Goal: Navigation & Orientation: Find specific page/section

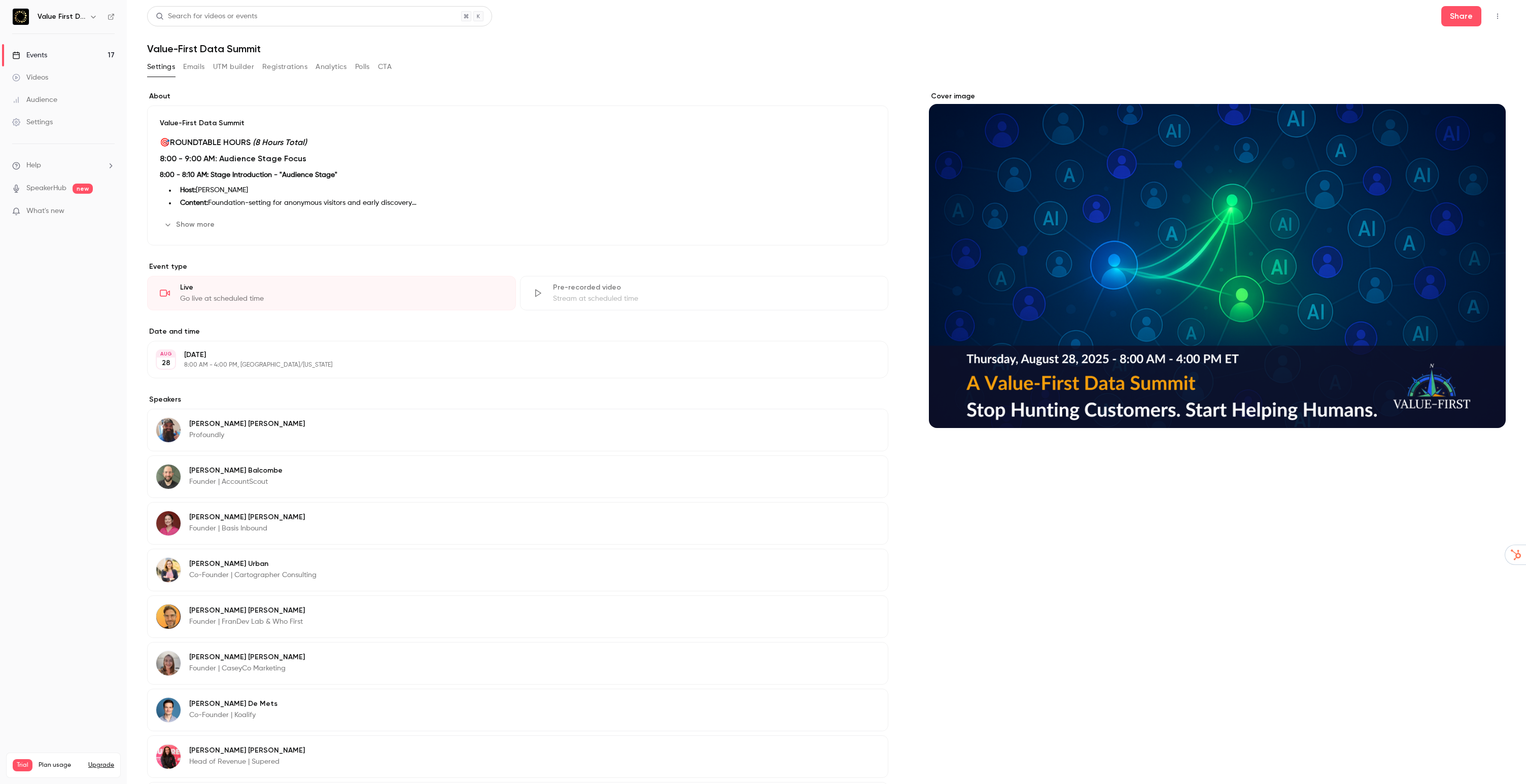
click at [52, 54] on link "Events 17" at bounding box center [63, 54] width 127 height 22
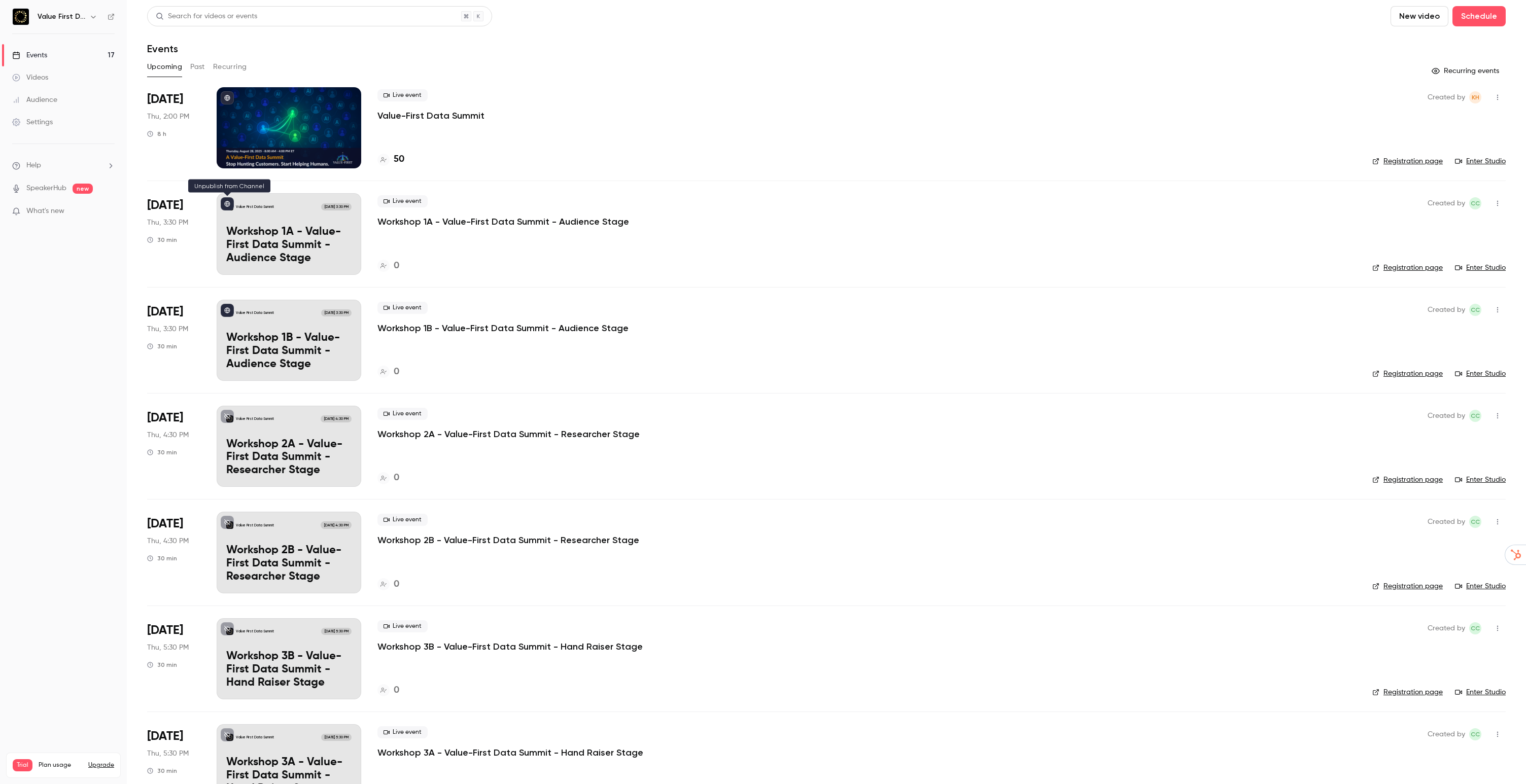
click at [228, 201] on icon at bounding box center [227, 204] width 6 height 6
click at [226, 309] on icon at bounding box center [227, 310] width 6 height 6
click at [111, 15] on icon at bounding box center [111, 16] width 7 height 7
click at [412, 117] on p "Value-First Data Summit" at bounding box center [431, 116] width 107 height 12
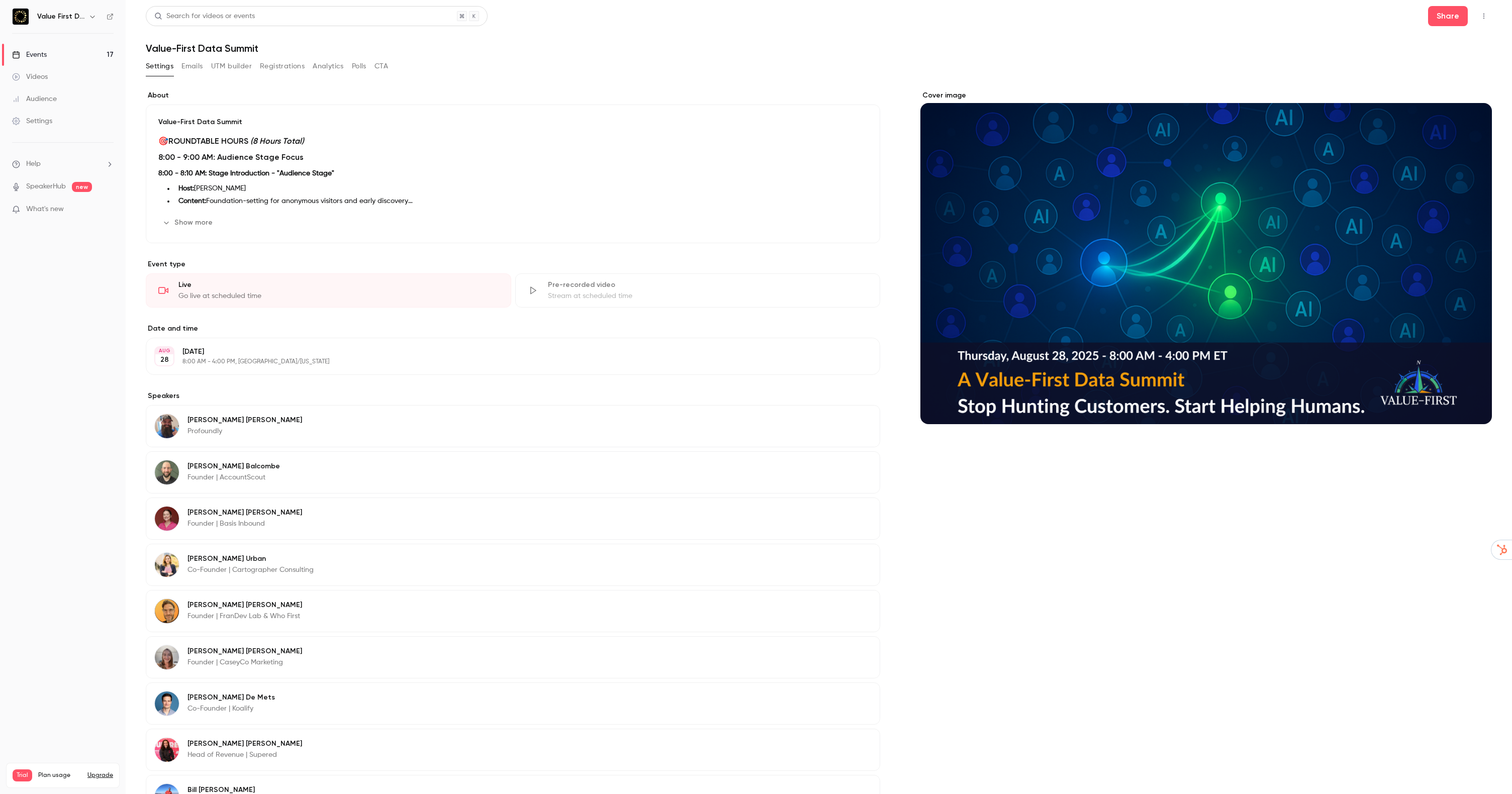
click at [359, 68] on button "Polls" at bounding box center [359, 66] width 14 height 16
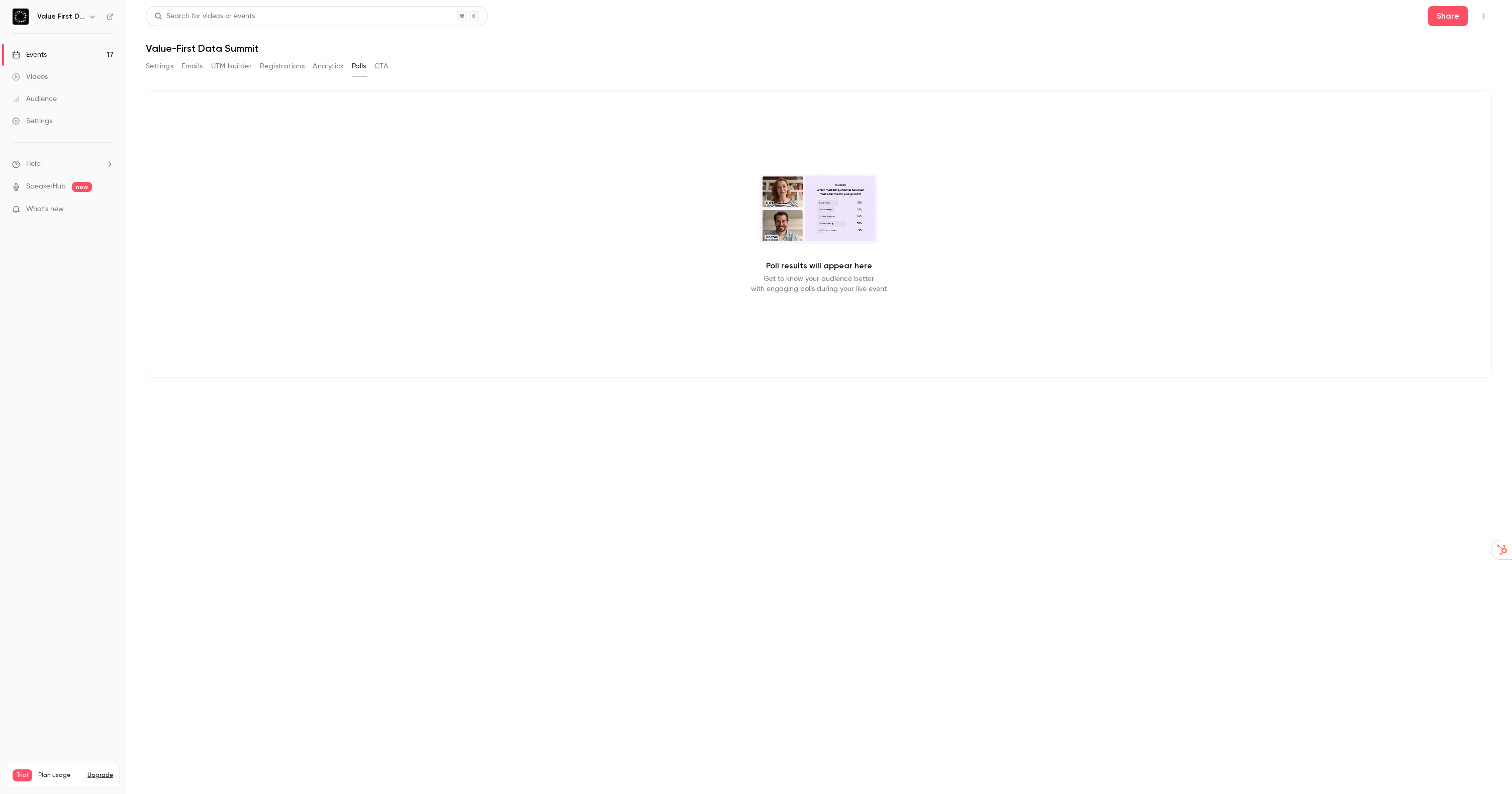
click at [384, 66] on button "CTA" at bounding box center [382, 66] width 13 height 16
click at [322, 63] on button "Analytics" at bounding box center [328, 66] width 31 height 16
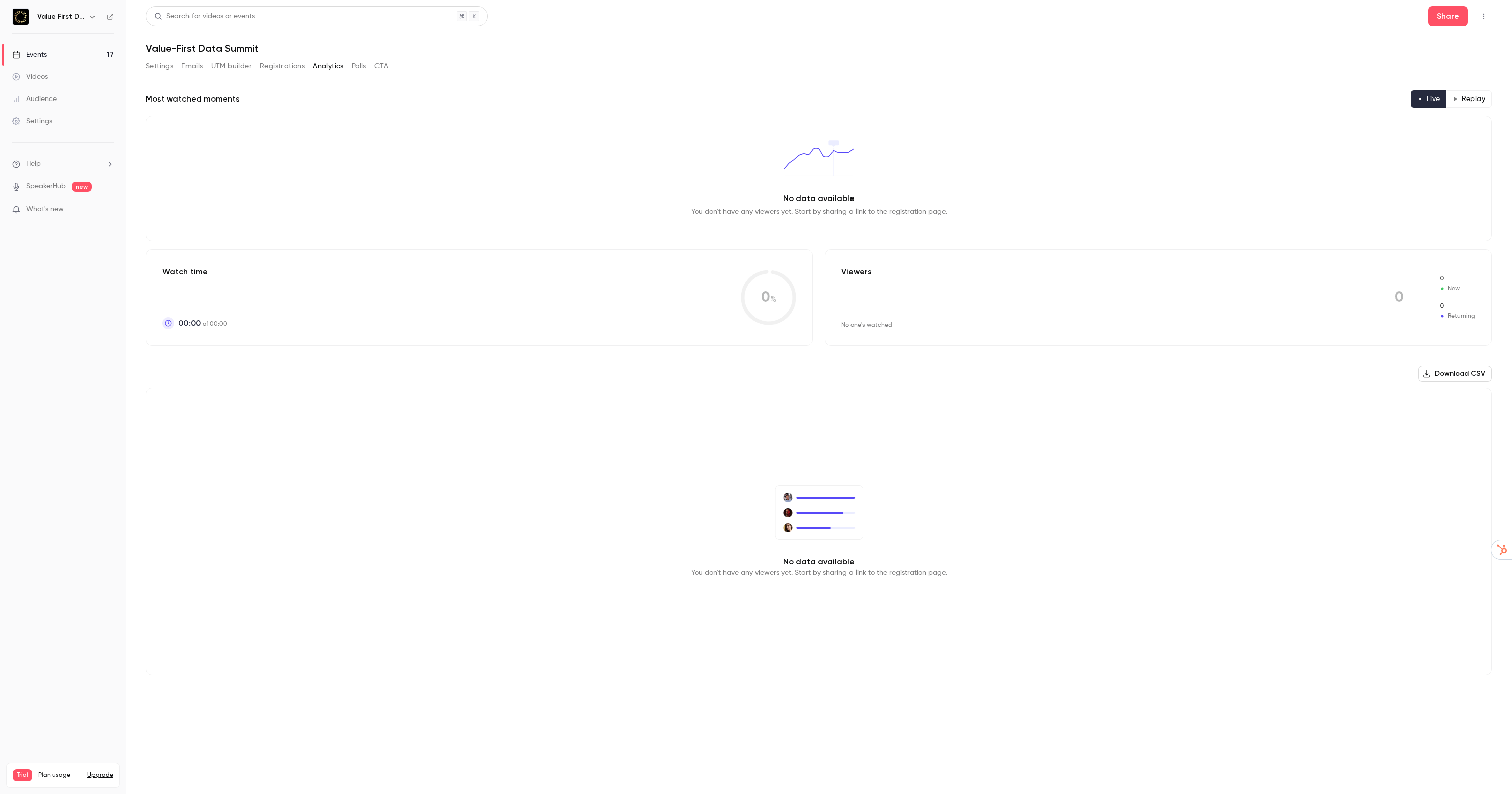
click at [272, 62] on button "Registrations" at bounding box center [282, 66] width 44 height 16
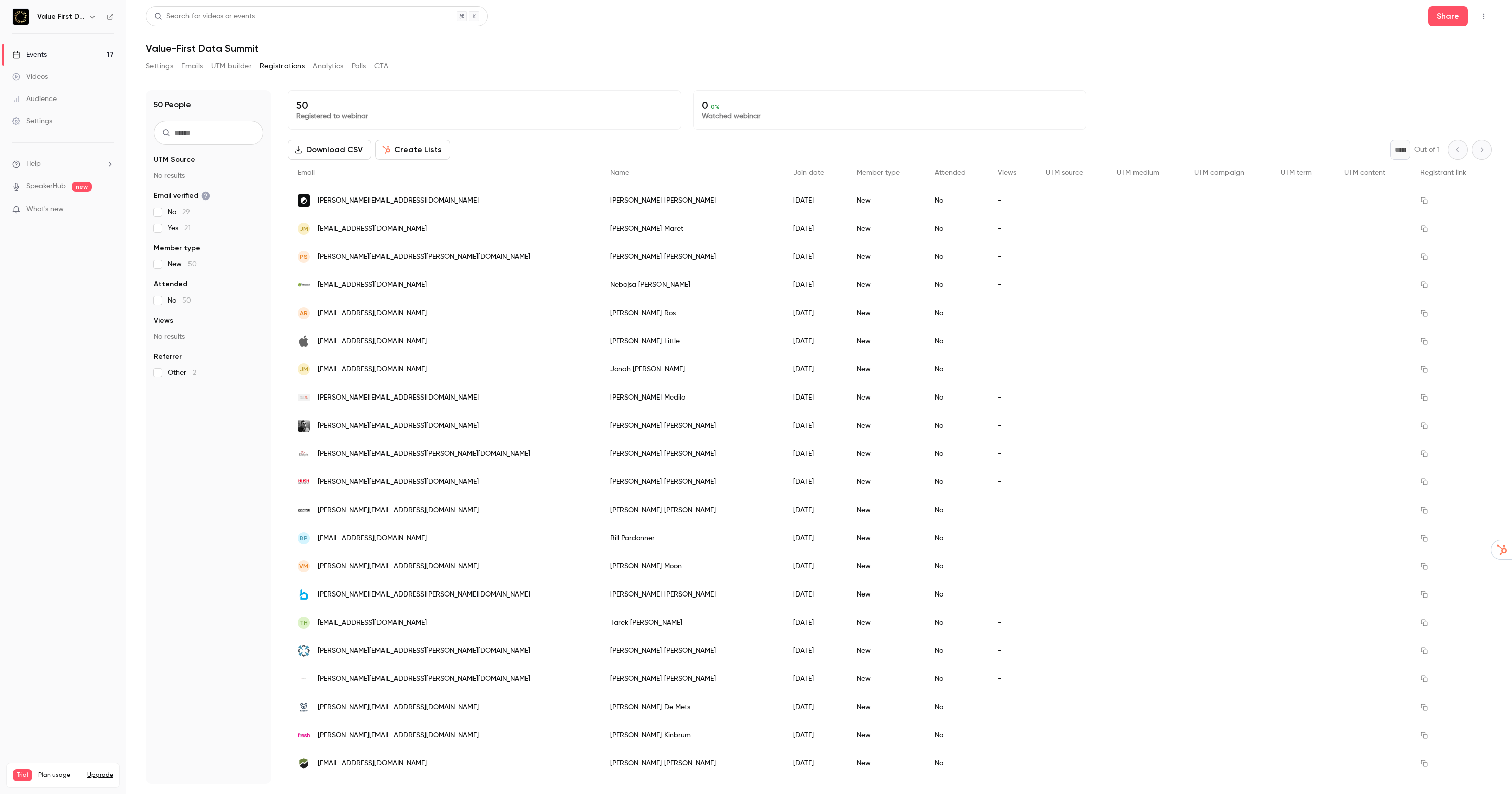
click at [1486, 15] on icon "button" at bounding box center [1484, 15] width 8 height 7
click at [1425, 68] on div "Enter Studio" at bounding box center [1445, 67] width 80 height 10
